Goal: Complete application form

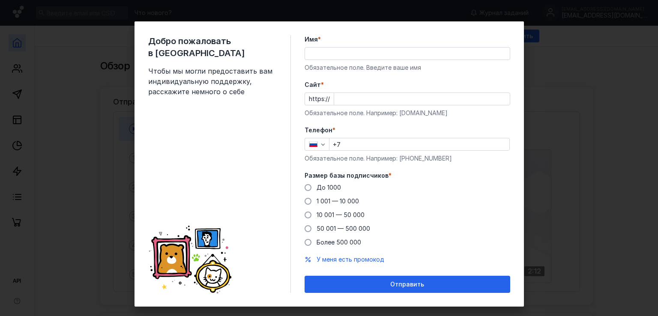
drag, startPoint x: 0, startPoint y: 0, endPoint x: 309, endPoint y: 53, distance: 313.7
click at [309, 53] on input "Имя *" at bounding box center [407, 54] width 205 height 12
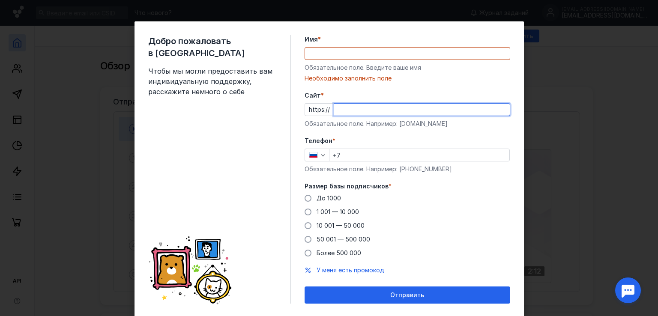
click at [339, 108] on input "Cайт *" at bounding box center [422, 110] width 176 height 12
paste input "[DOMAIN_NAME]"
type input "[DOMAIN_NAME]"
click at [310, 50] on input "Имя *" at bounding box center [407, 54] width 205 height 12
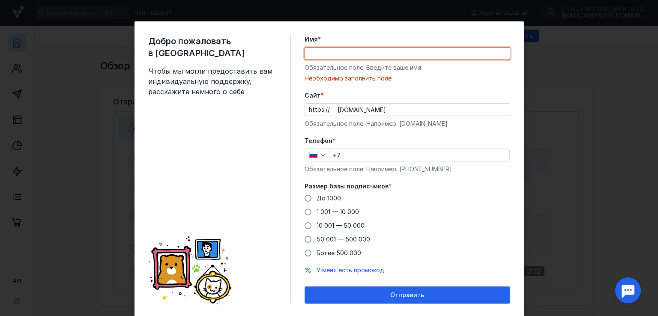
paste input "[DOMAIN_NAME]"
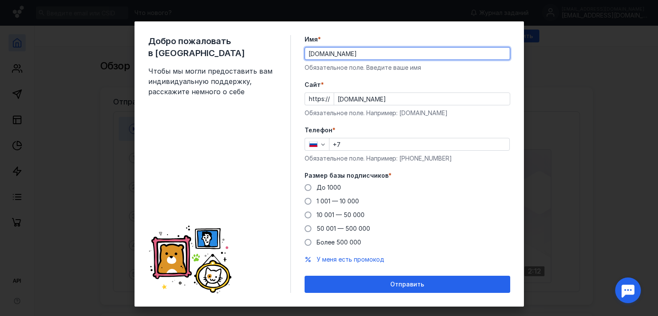
click at [557, 126] on div "Добро пожаловать в Sendsay Чтобы мы могли предоставить вам индивидуальную подде…" at bounding box center [329, 158] width 658 height 316
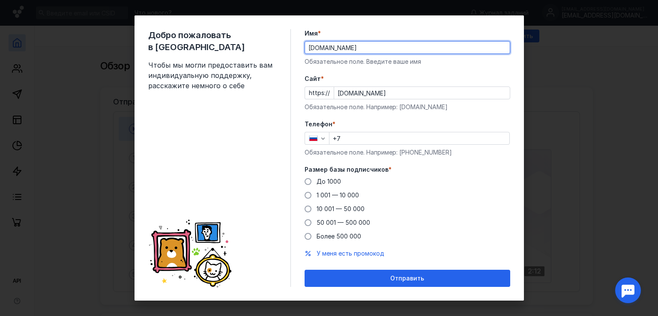
scroll to position [12, 0]
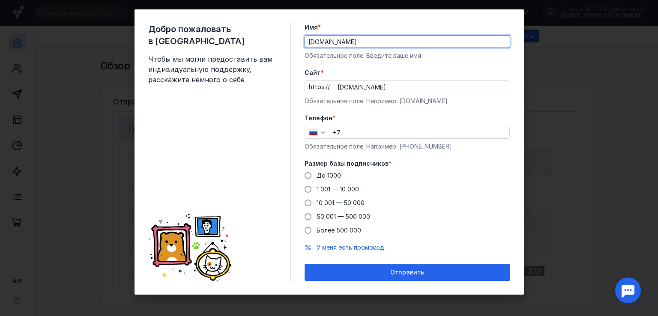
click at [69, 112] on div "Добро пожаловать в Sendsay Чтобы мы могли предоставить вам индивидуальную подде…" at bounding box center [329, 158] width 658 height 316
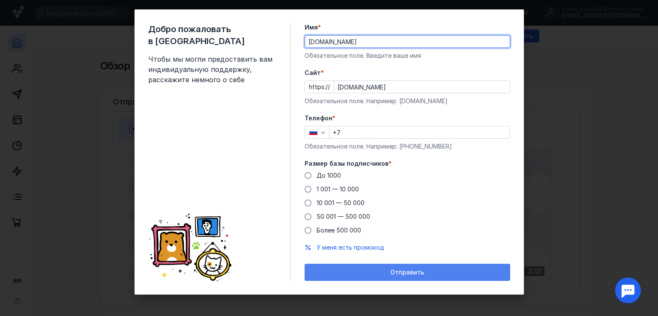
type input "[DOMAIN_NAME]"
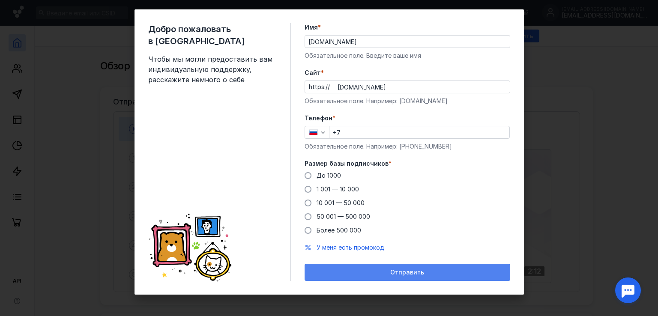
click at [347, 269] on div "Отправить" at bounding box center [407, 272] width 197 height 7
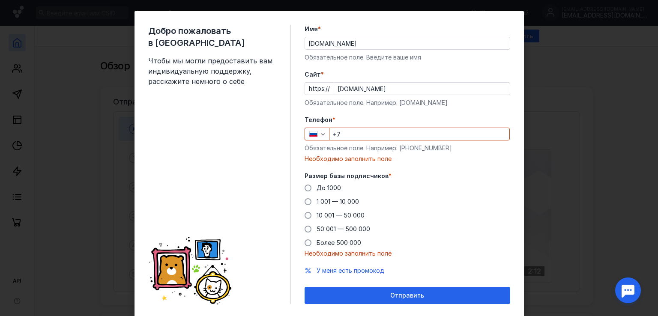
scroll to position [0, 0]
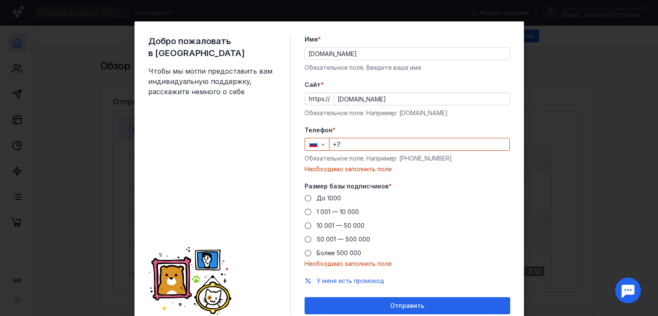
click at [166, 89] on div "Добро пожаловать в Sendsay Чтобы мы могли предоставить вам индивидуальную подде…" at bounding box center [219, 174] width 143 height 279
click at [555, 65] on div "Добро пожаловать в Sendsay Чтобы мы могли предоставить вам индивидуальную подде…" at bounding box center [329, 158] width 658 height 316
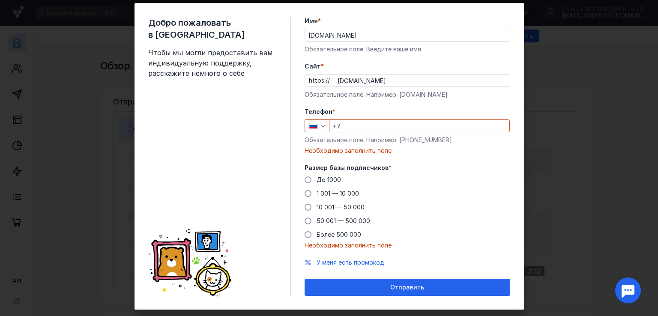
scroll to position [33, 0]
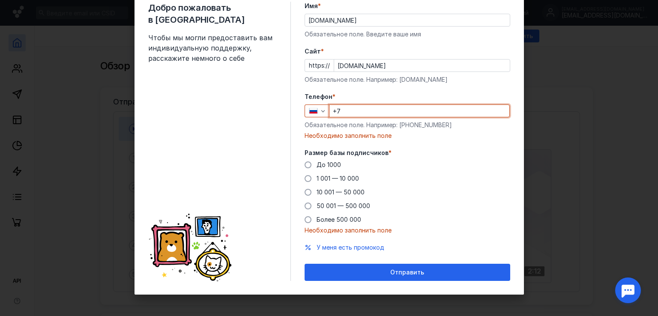
click at [343, 110] on input "+7" at bounding box center [419, 111] width 180 height 12
click at [603, 128] on div "Добро пожаловать в Sendsay Чтобы мы могли предоставить вам индивидуальную подде…" at bounding box center [329, 158] width 658 height 316
